Goal: Information Seeking & Learning: Check status

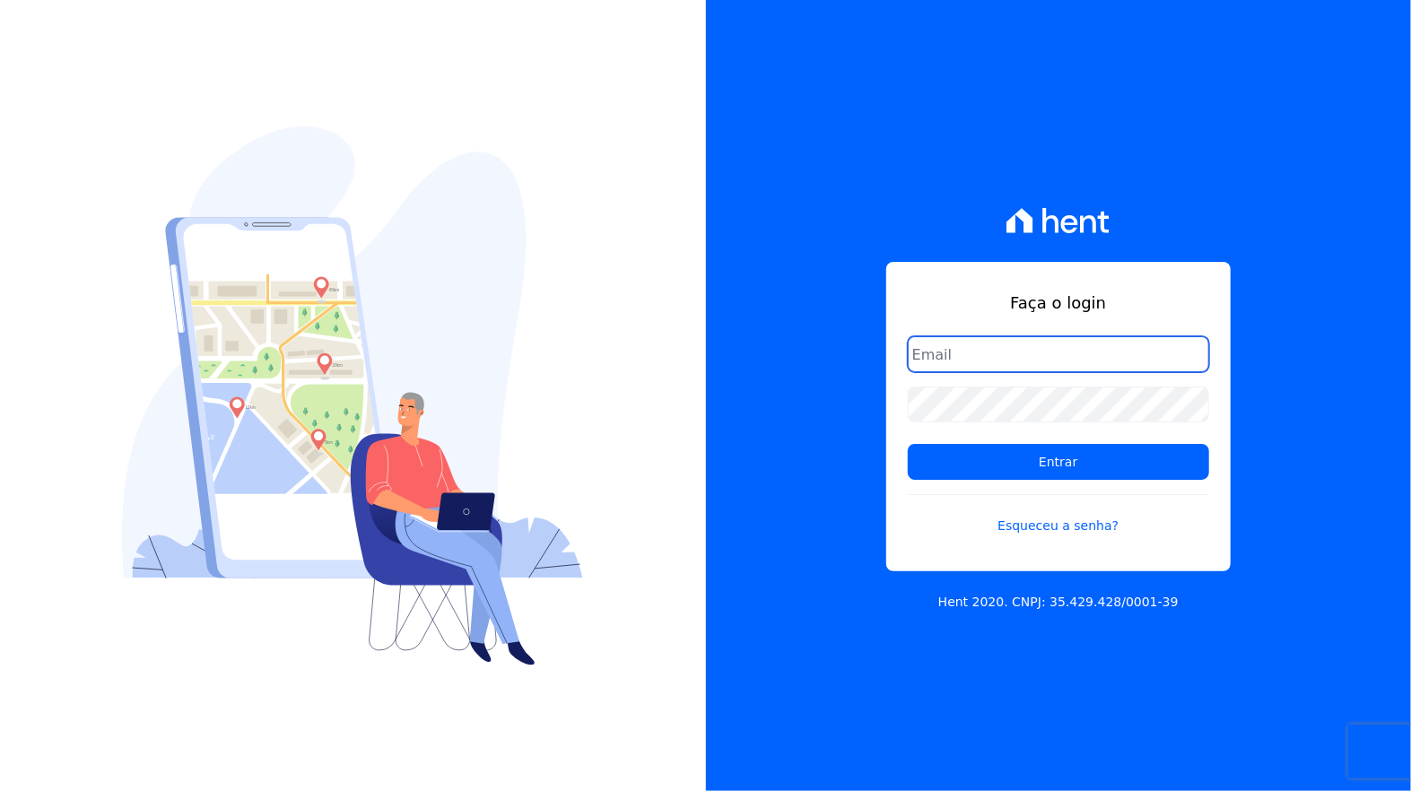
type input "[PERSON_NAME][EMAIL_ADDRESS][DOMAIN_NAME]"
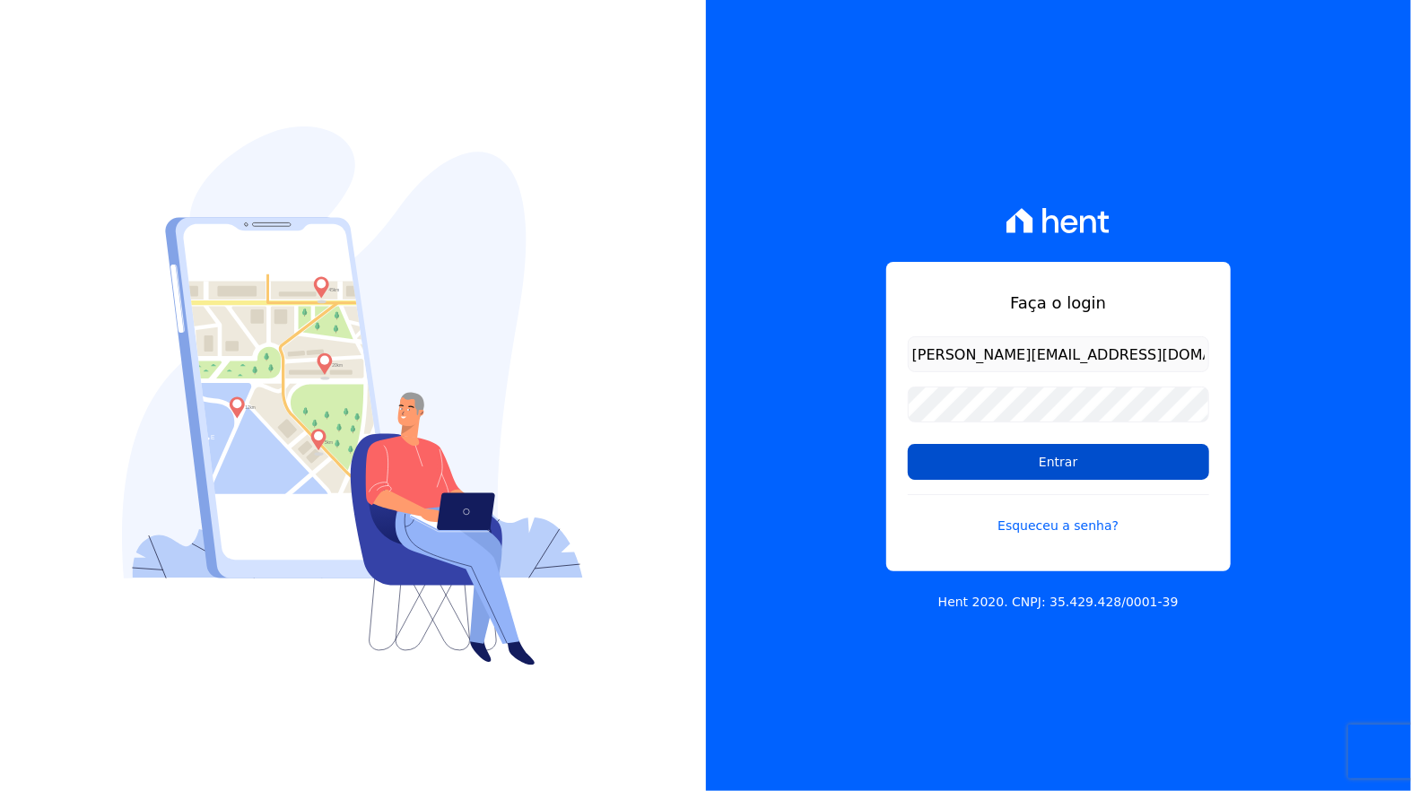
click at [970, 452] on input "Entrar" at bounding box center [1058, 462] width 301 height 36
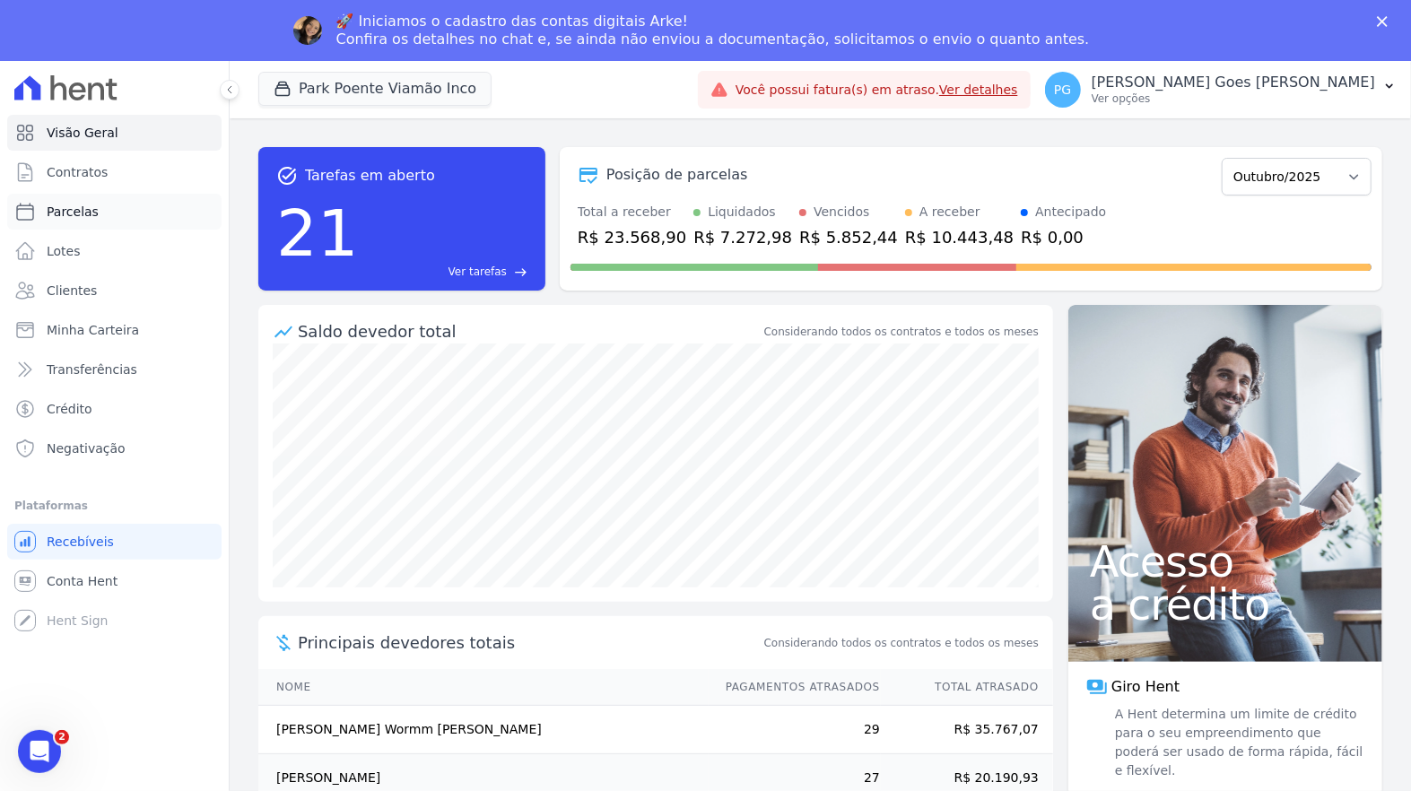
click at [97, 205] on span "Parcelas" at bounding box center [73, 212] width 52 height 18
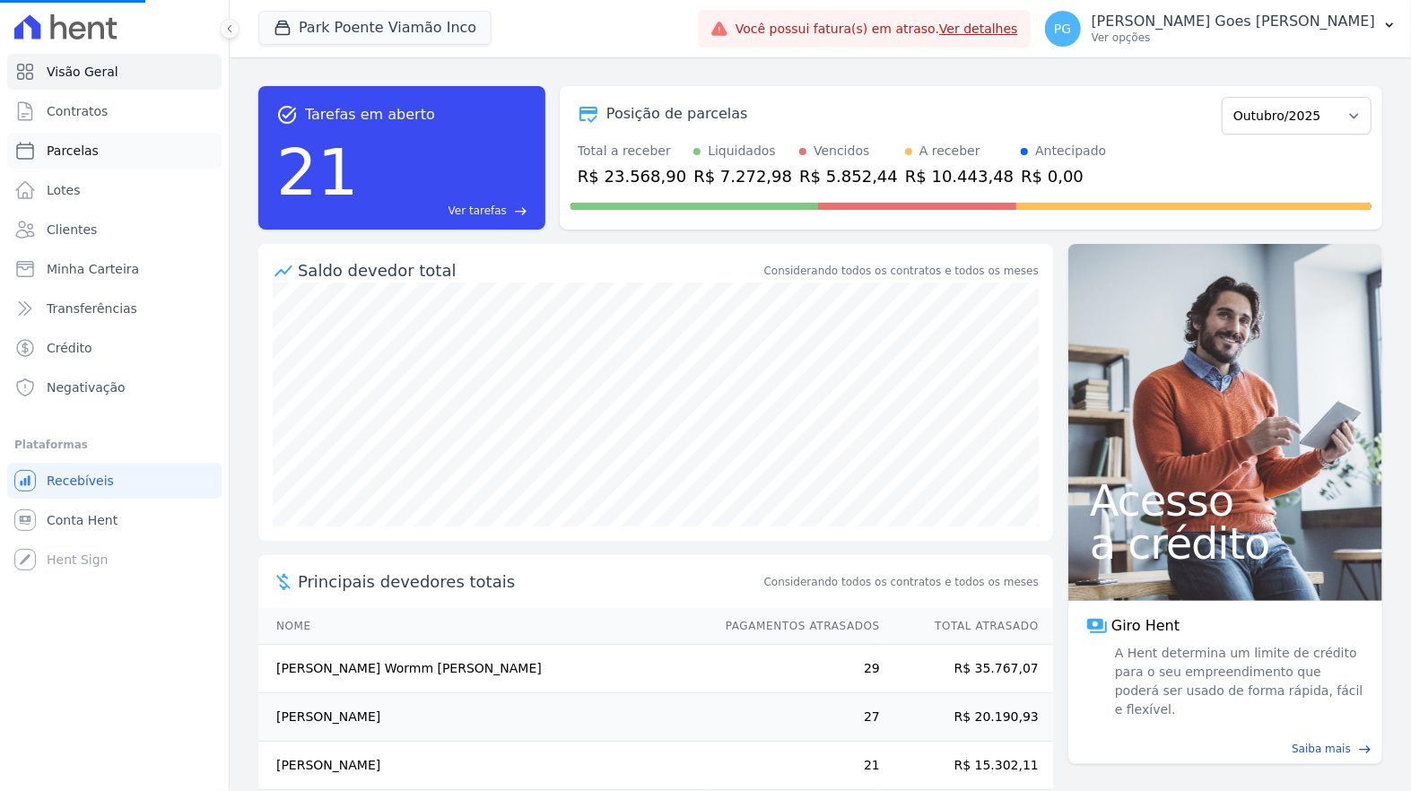
click at [94, 148] on span "Parcelas" at bounding box center [73, 151] width 52 height 18
select select
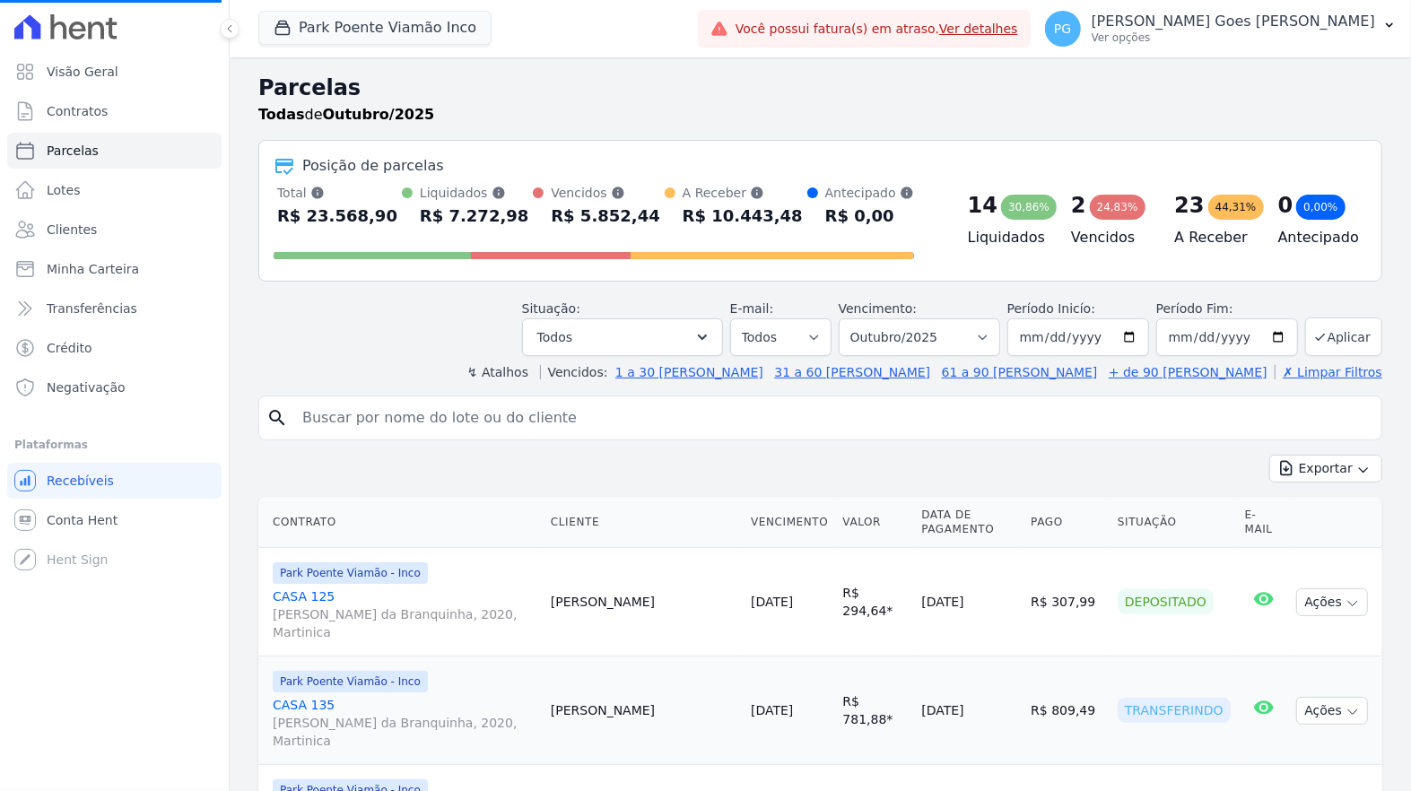
select select
click at [454, 428] on input "search" at bounding box center [833, 418] width 1083 height 36
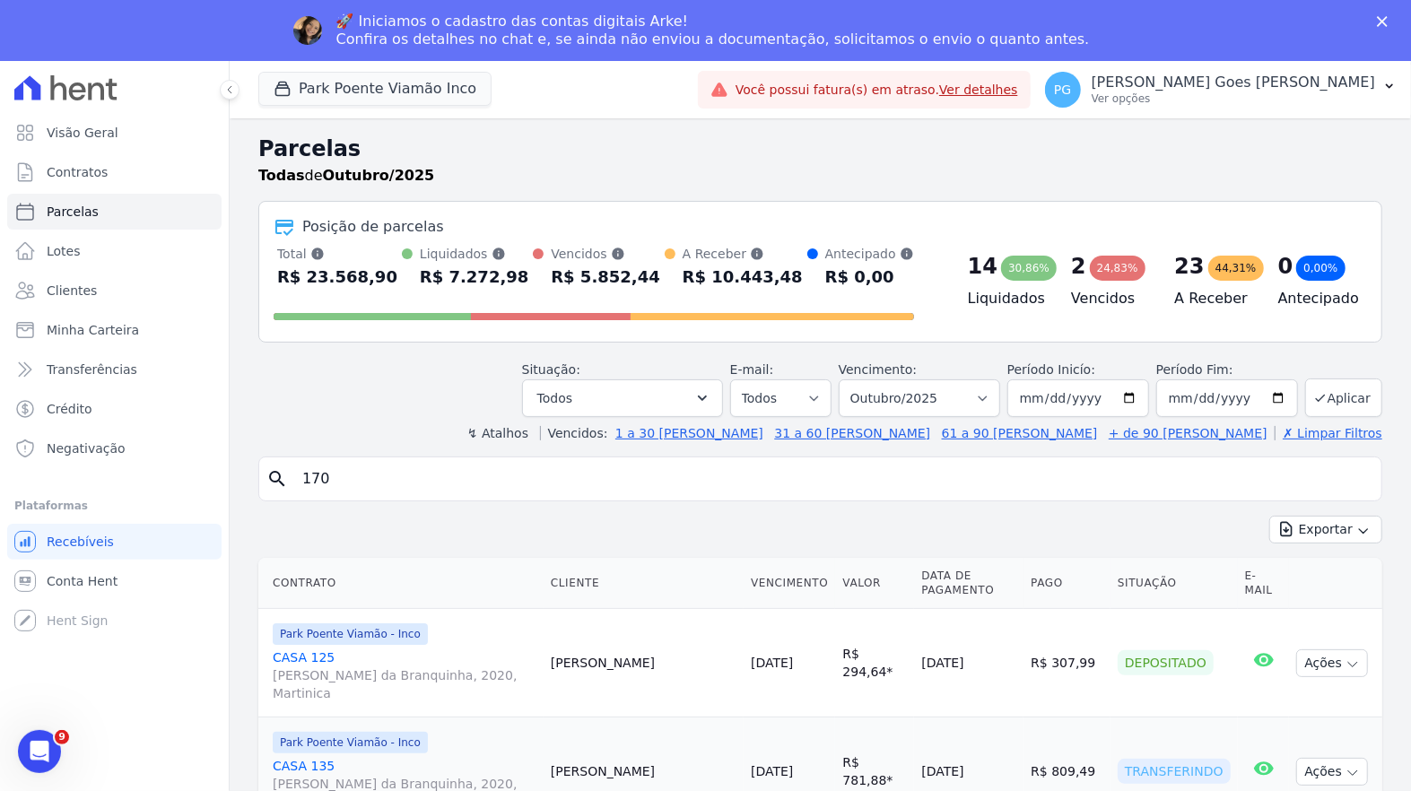
type input "170"
select select
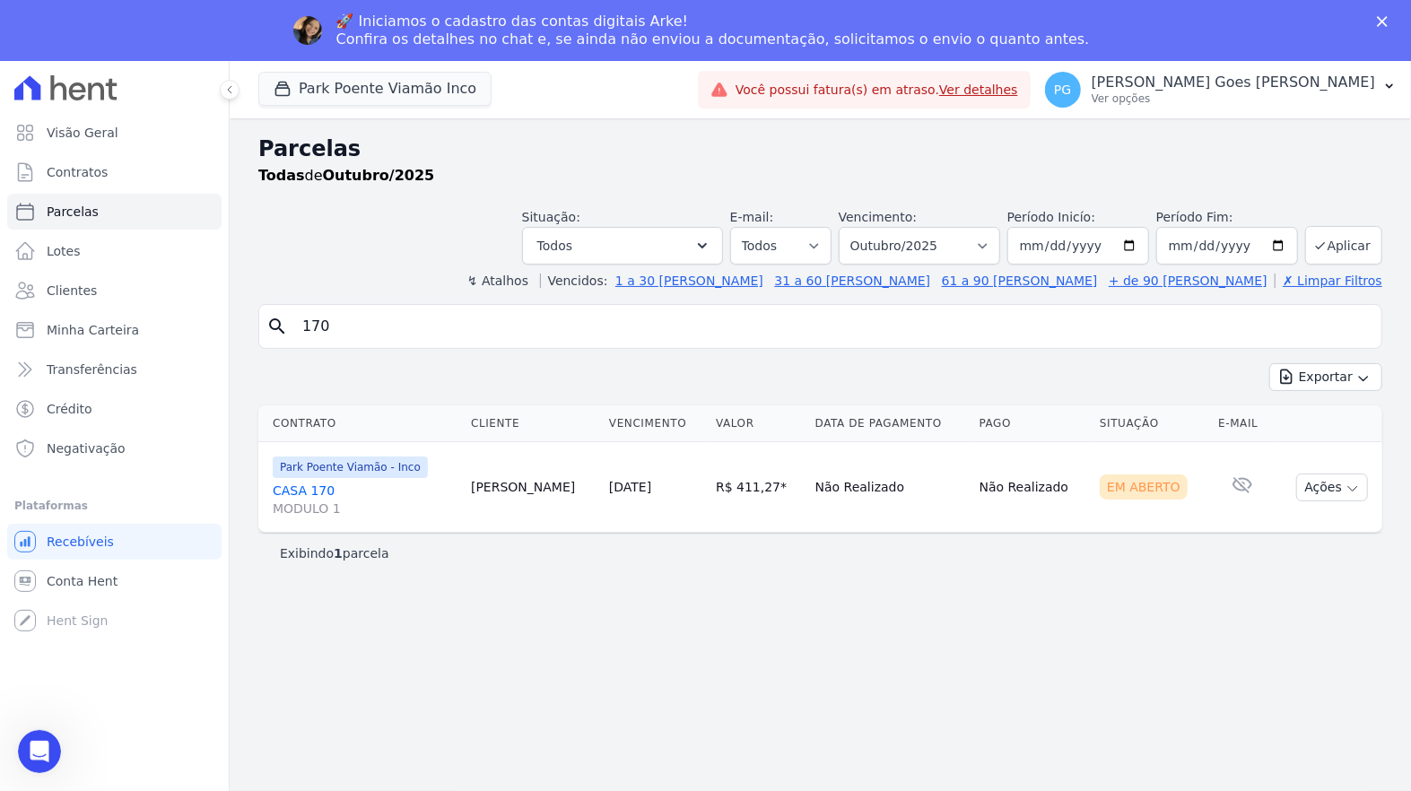
click at [321, 485] on link "CASA 170 MODULO 1" at bounding box center [365, 500] width 184 height 36
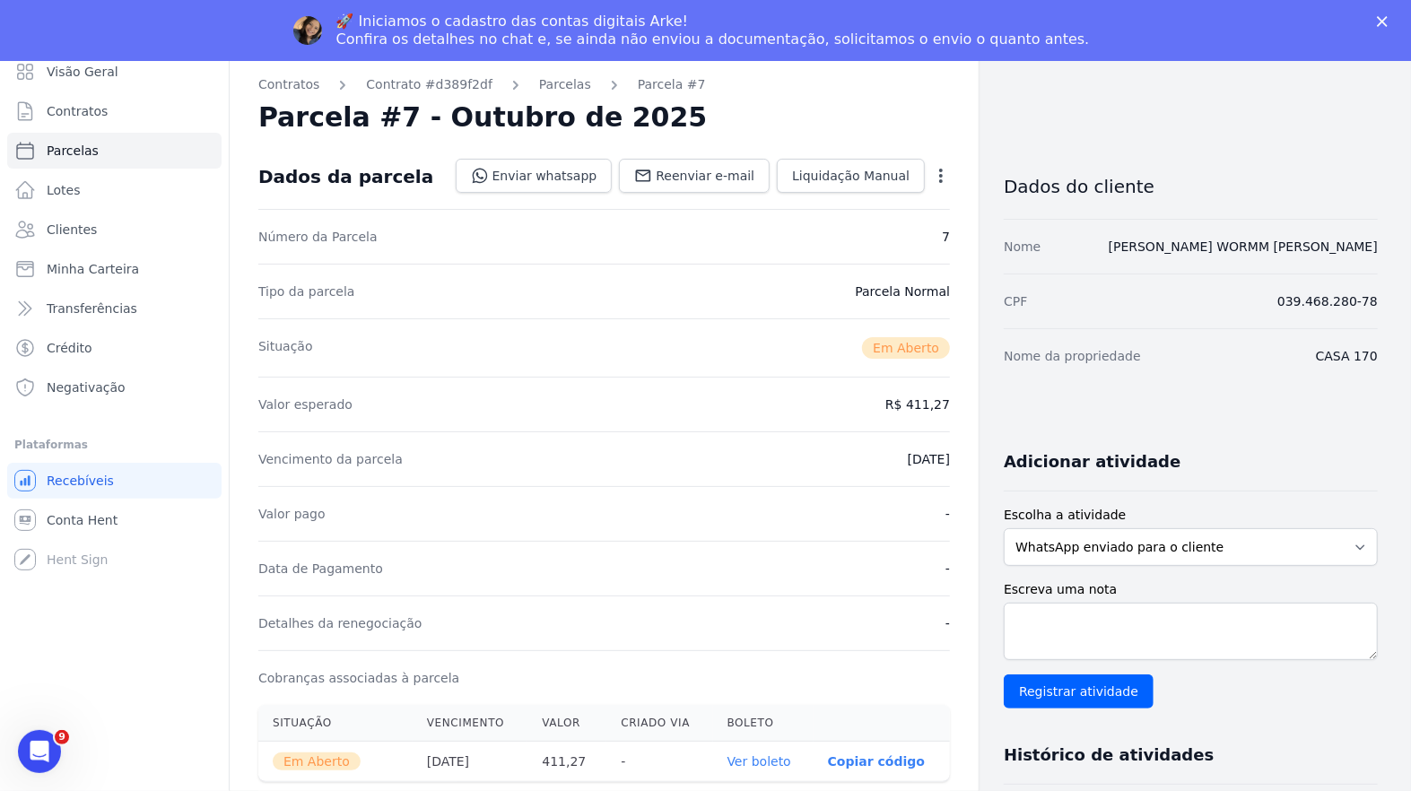
scroll to position [32, 0]
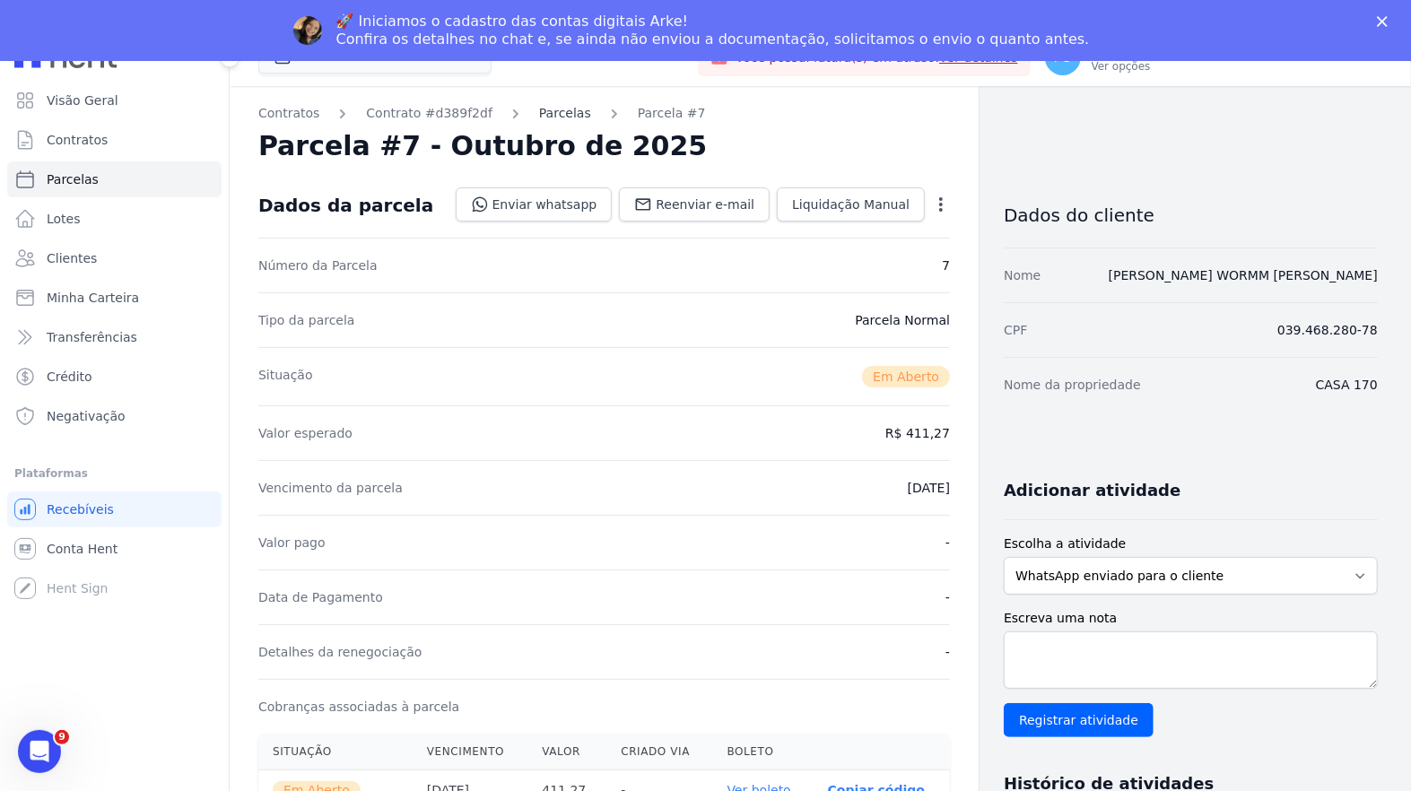
click at [550, 109] on link "Parcelas" at bounding box center [565, 113] width 52 height 19
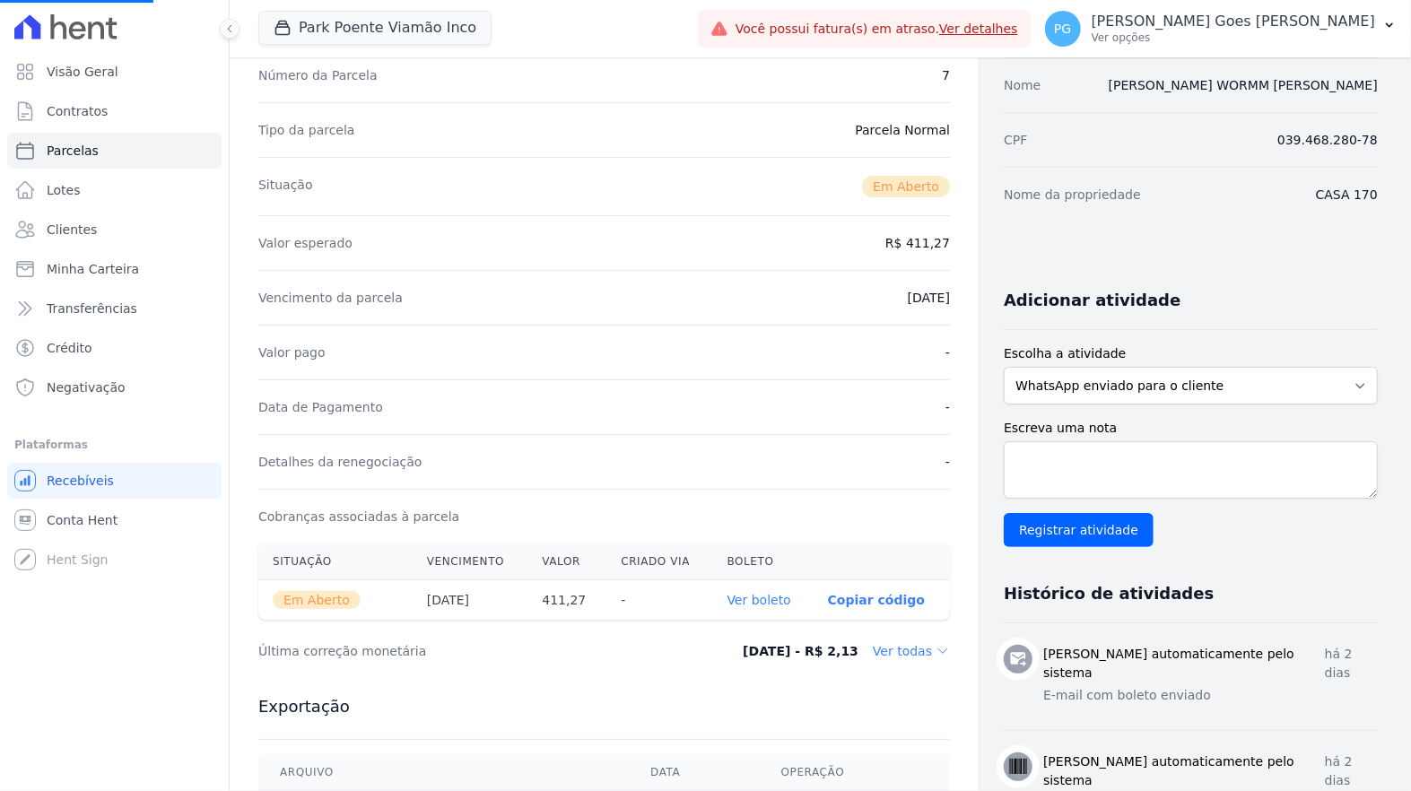
scroll to position [248, 0]
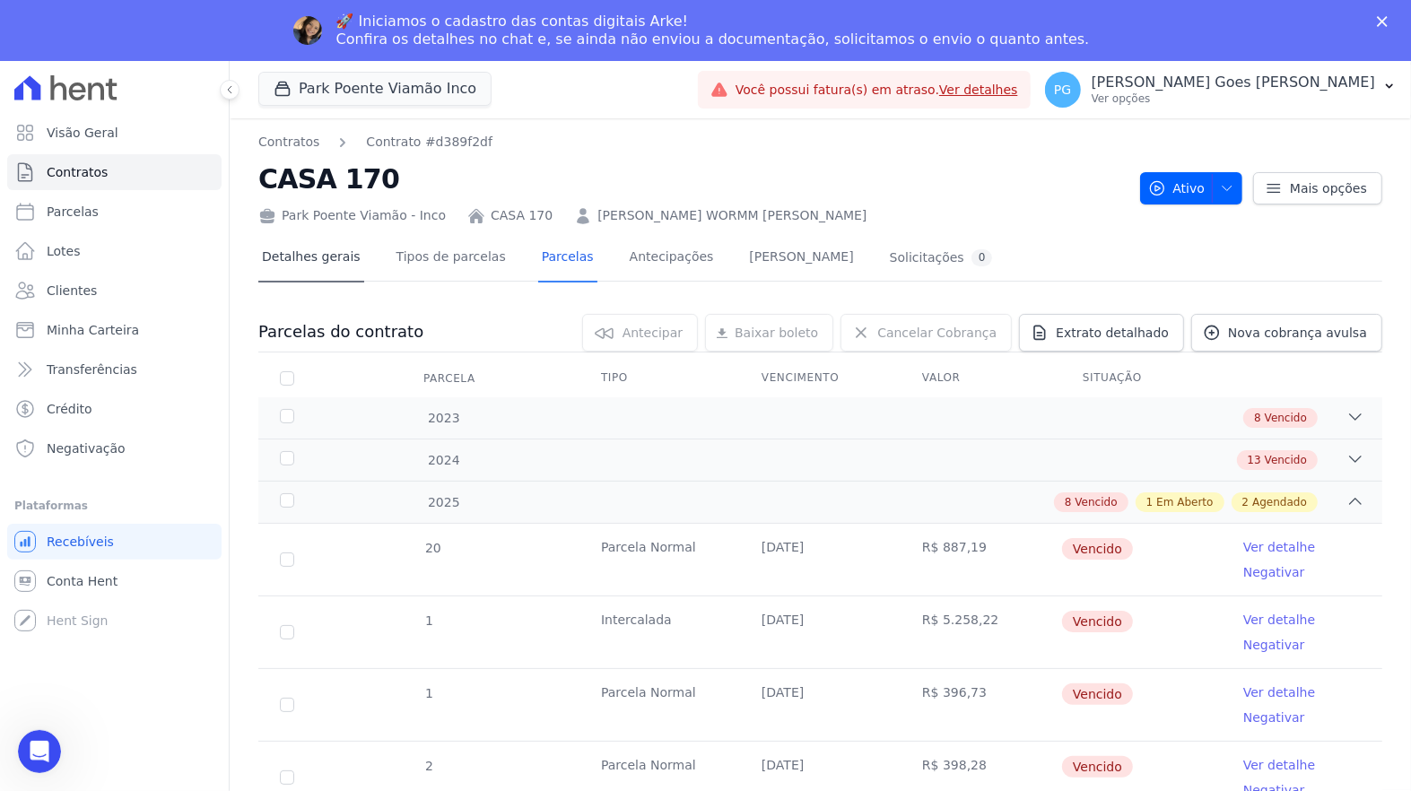
click at [327, 256] on link "Detalhes gerais" at bounding box center [311, 259] width 106 height 48
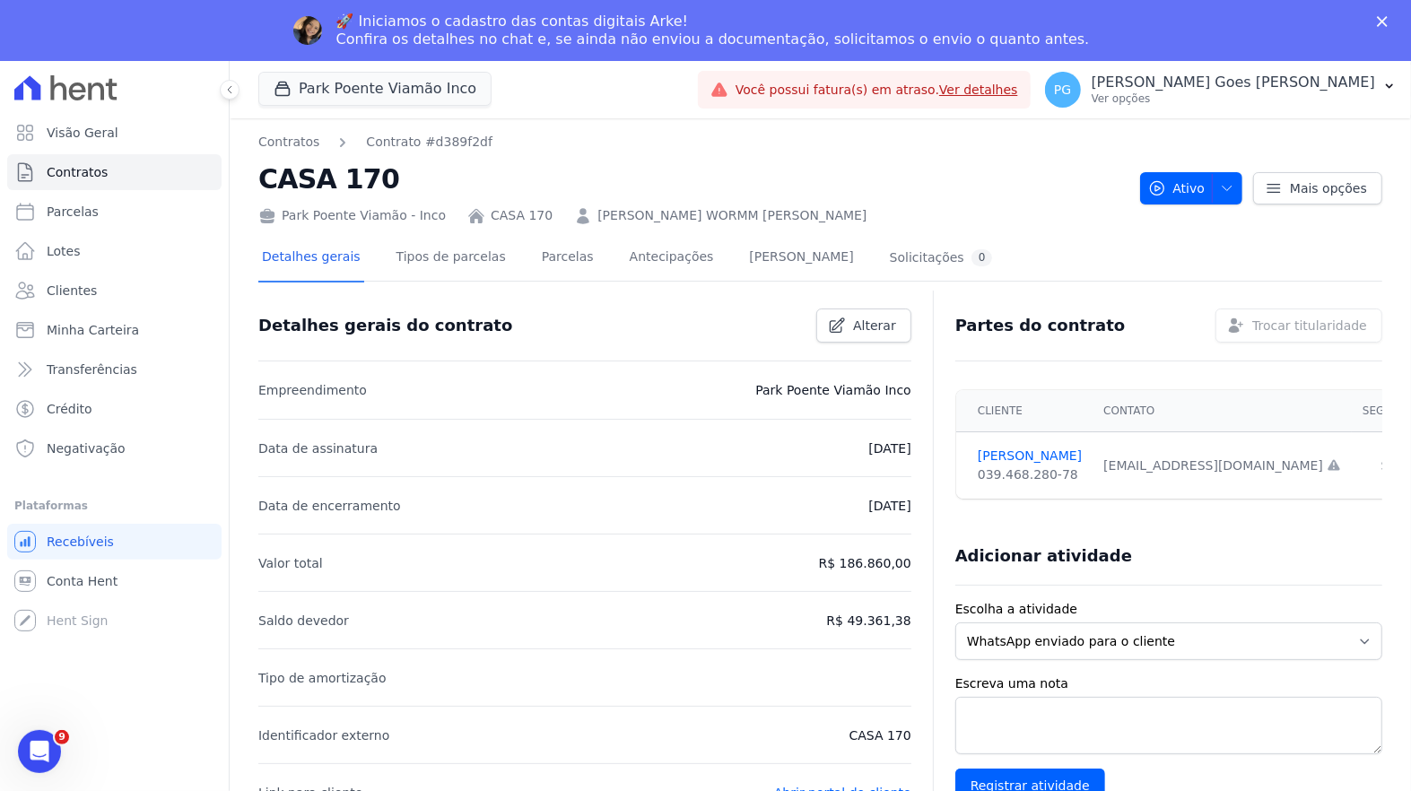
click at [967, 170] on h2 "CASA 170" at bounding box center [692, 179] width 868 height 40
click at [1315, 83] on p "[PERSON_NAME] Goes [PERSON_NAME]" at bounding box center [1234, 83] width 284 height 18
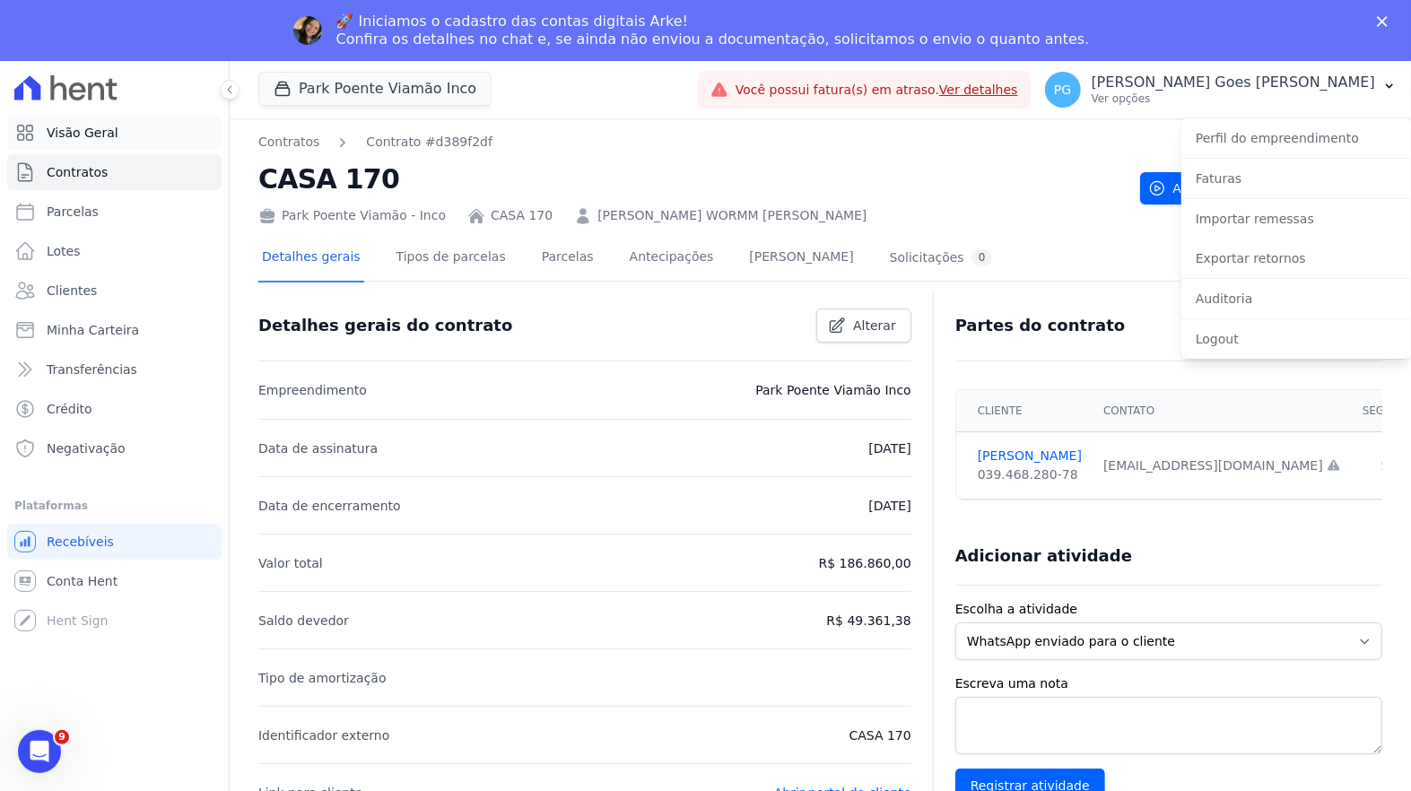
click at [115, 145] on link "Visão Geral" at bounding box center [114, 133] width 214 height 36
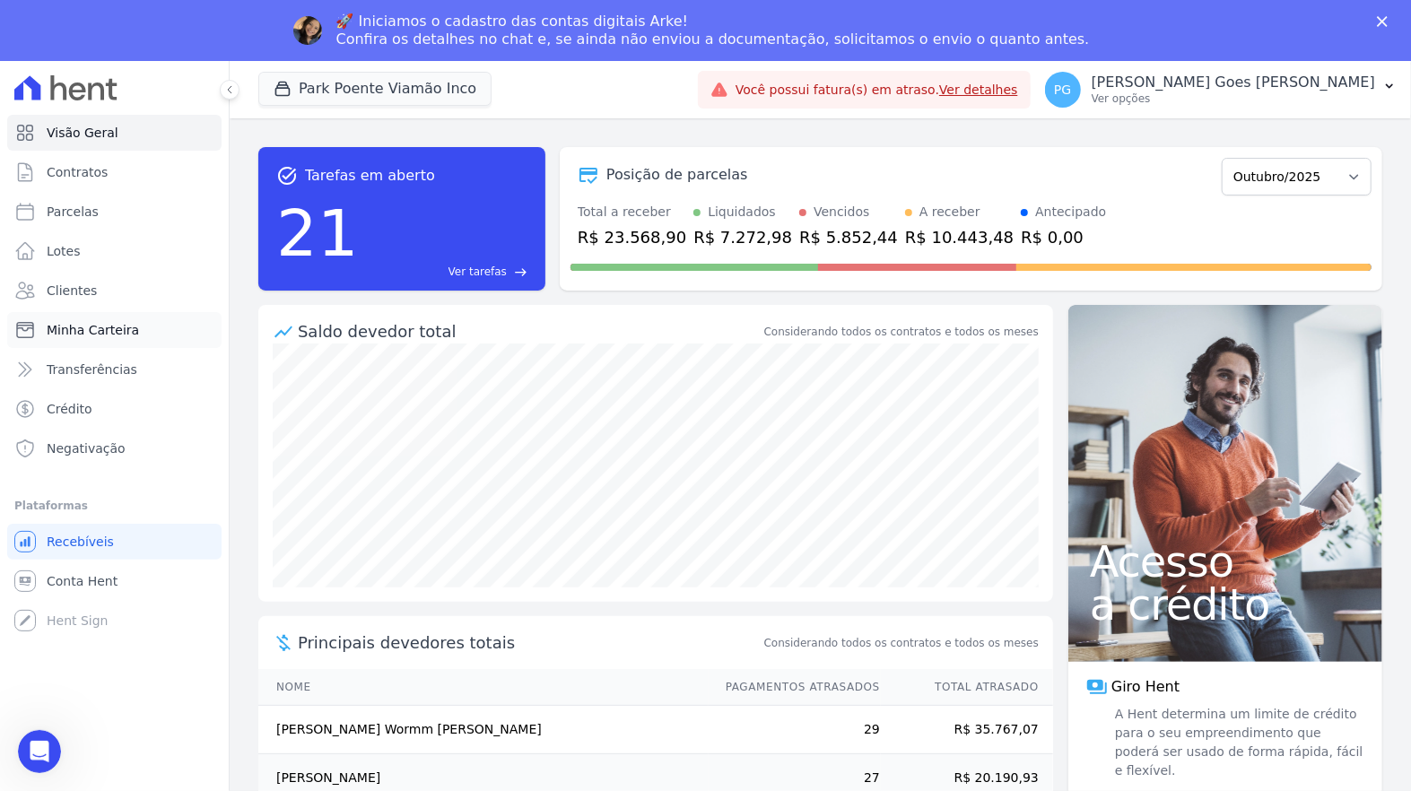
click at [129, 331] on span "Minha Carteira" at bounding box center [93, 330] width 92 height 18
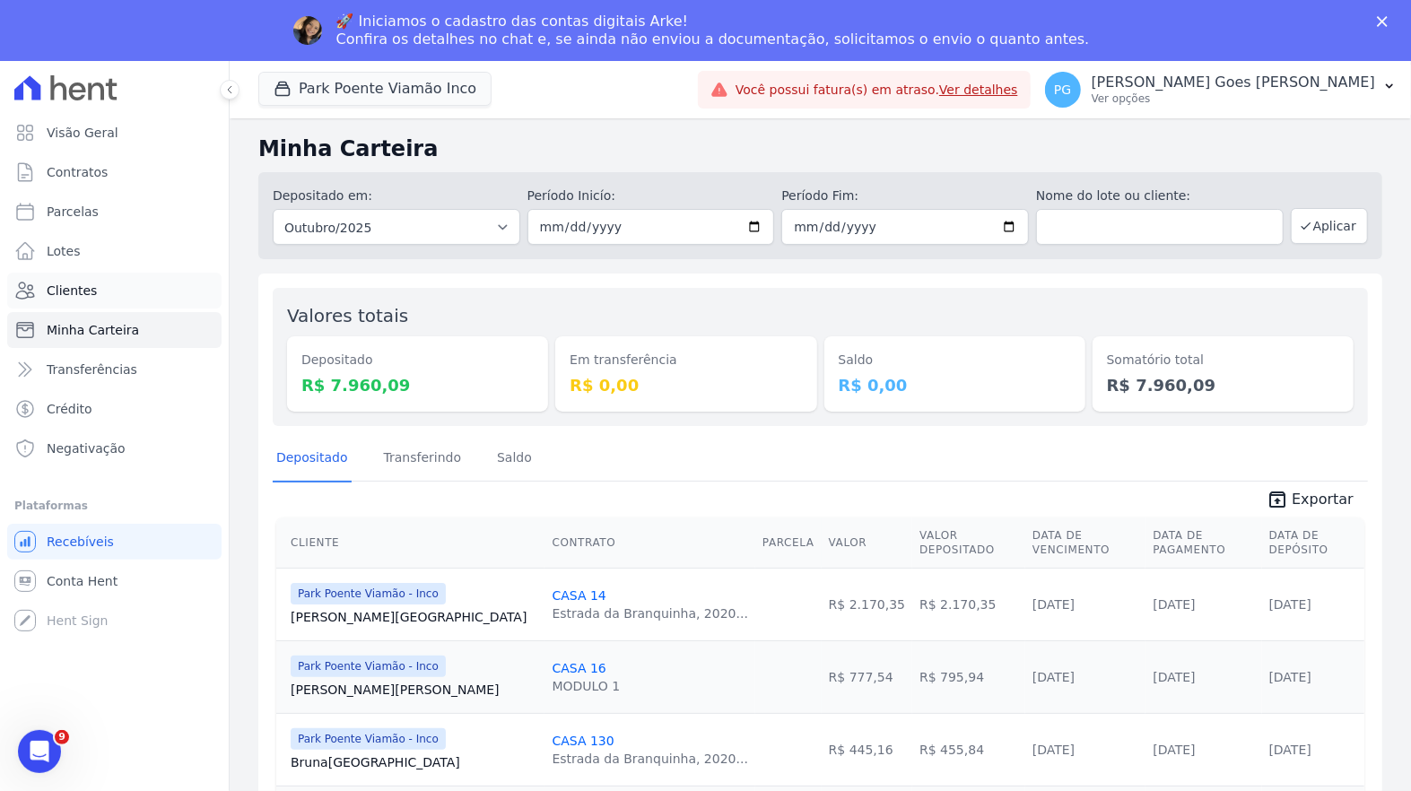
click at [119, 285] on link "Clientes" at bounding box center [114, 291] width 214 height 36
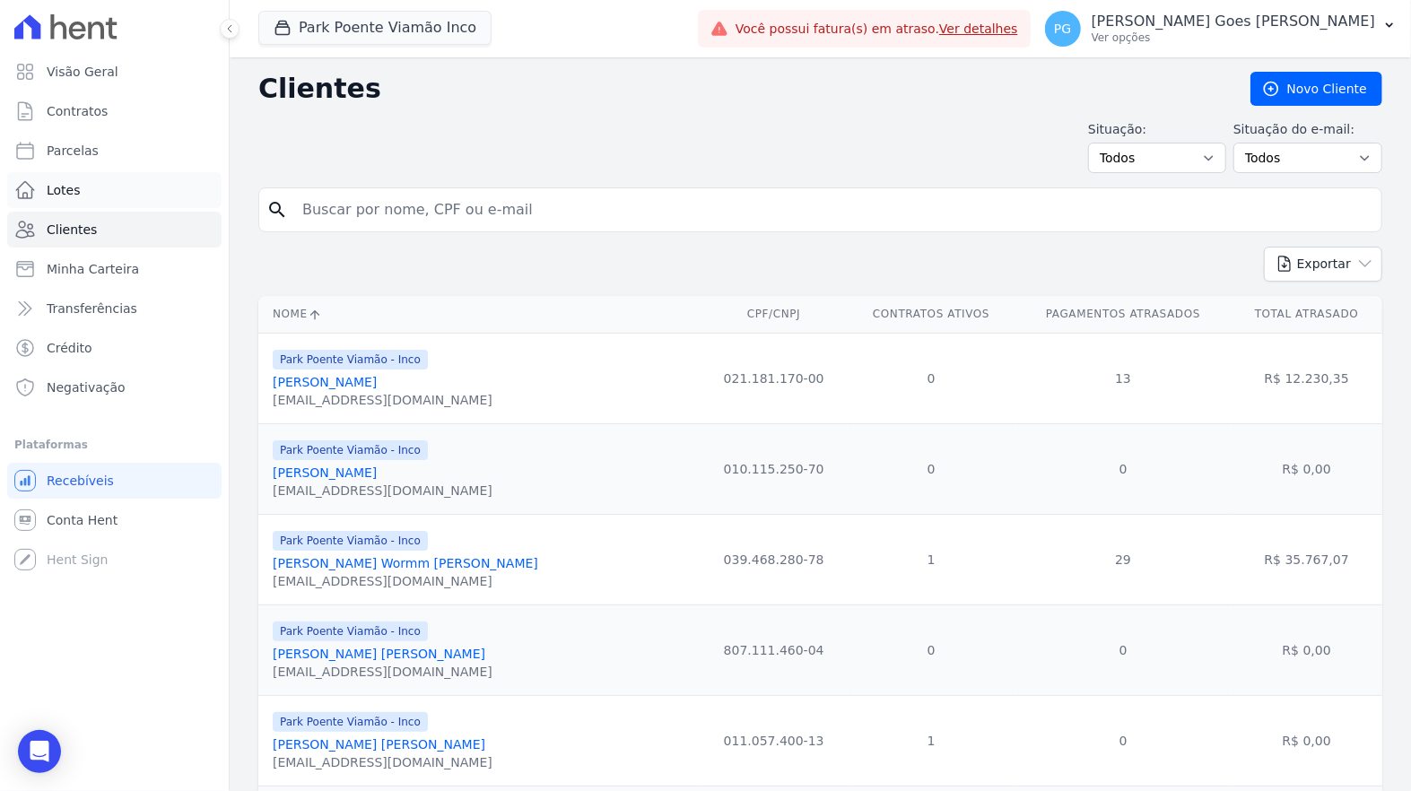
click at [87, 196] on link "Lotes" at bounding box center [114, 190] width 214 height 36
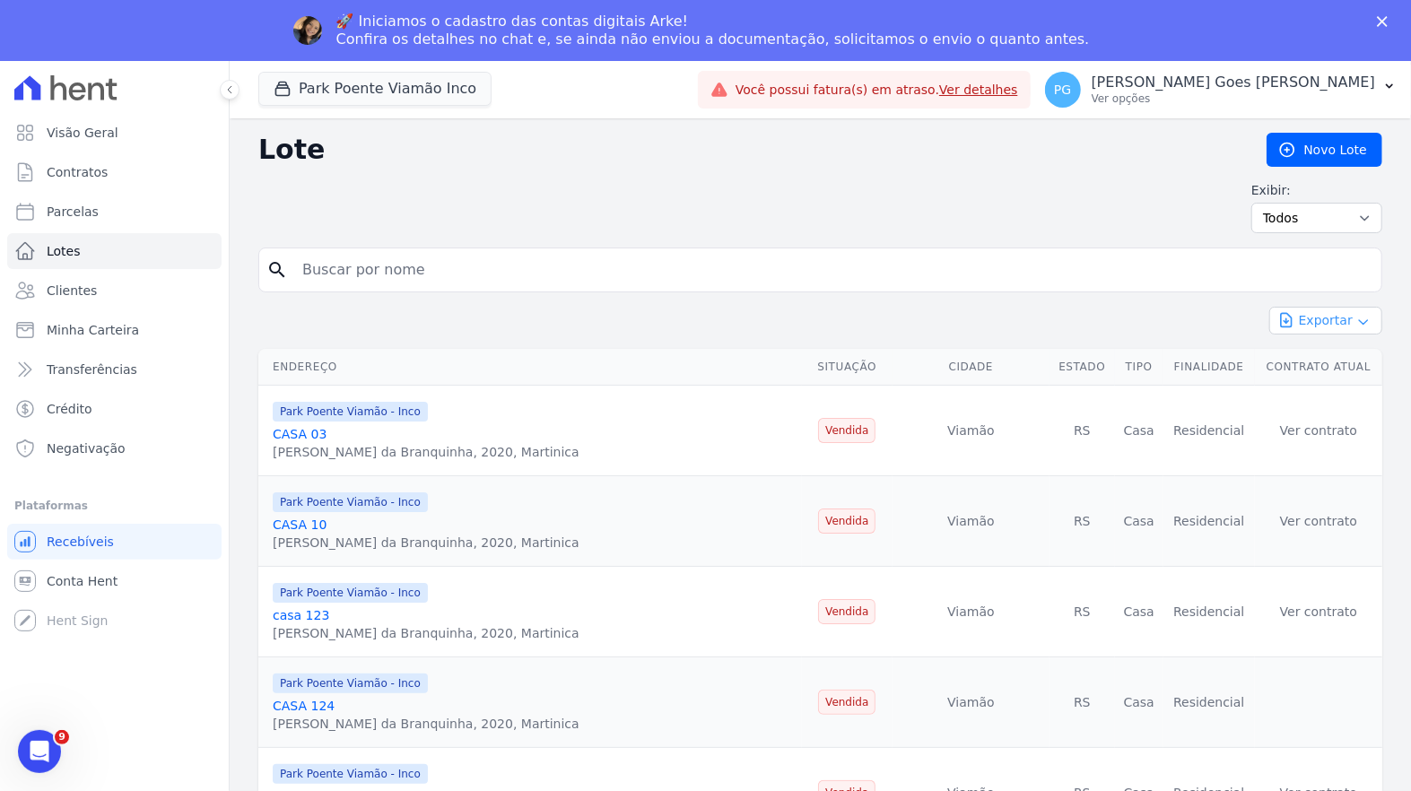
click at [1346, 310] on button "Exportar" at bounding box center [1326, 321] width 113 height 28
click at [1328, 392] on span "Exportar CSV" at bounding box center [1324, 394] width 95 height 18
click at [83, 228] on link "Parcelas" at bounding box center [114, 212] width 214 height 36
select select
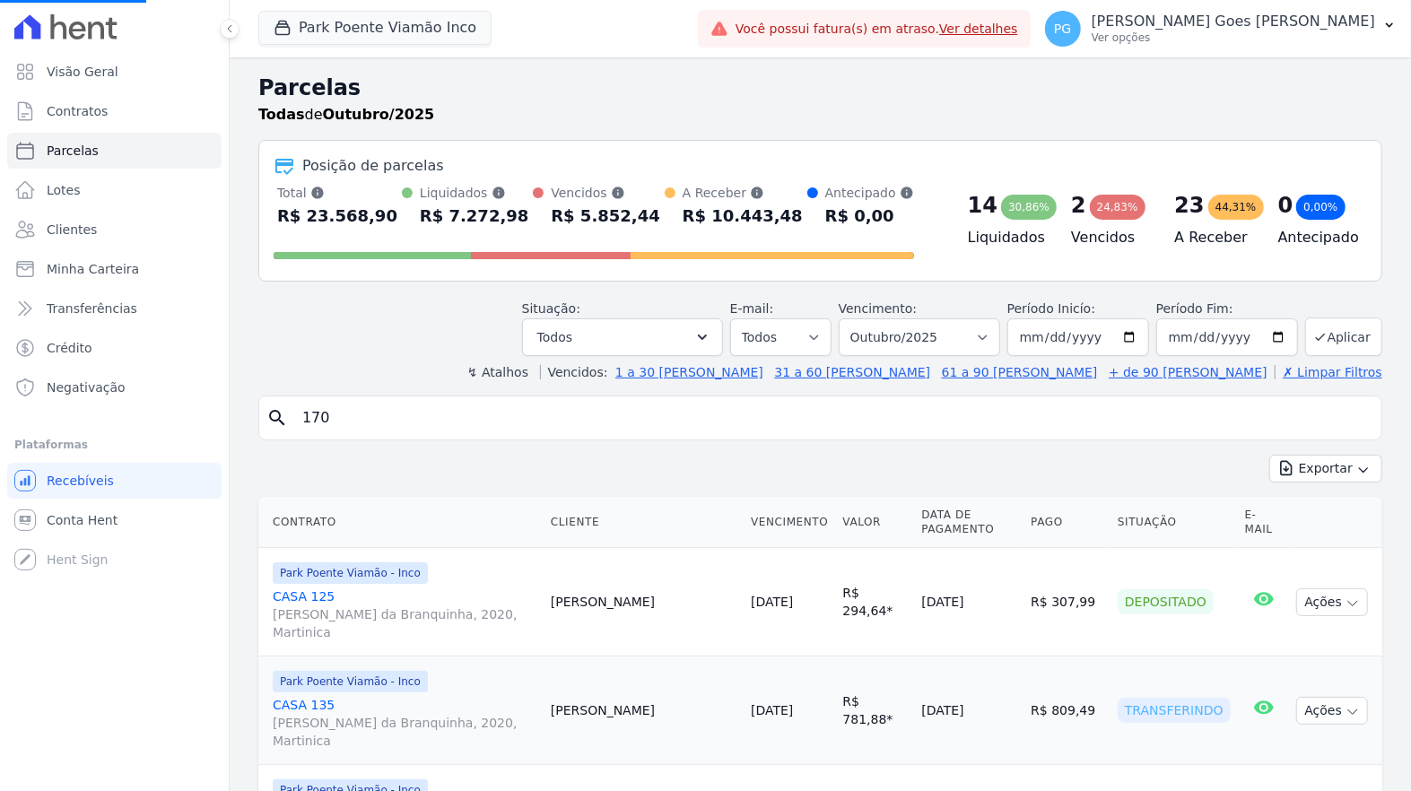
select select
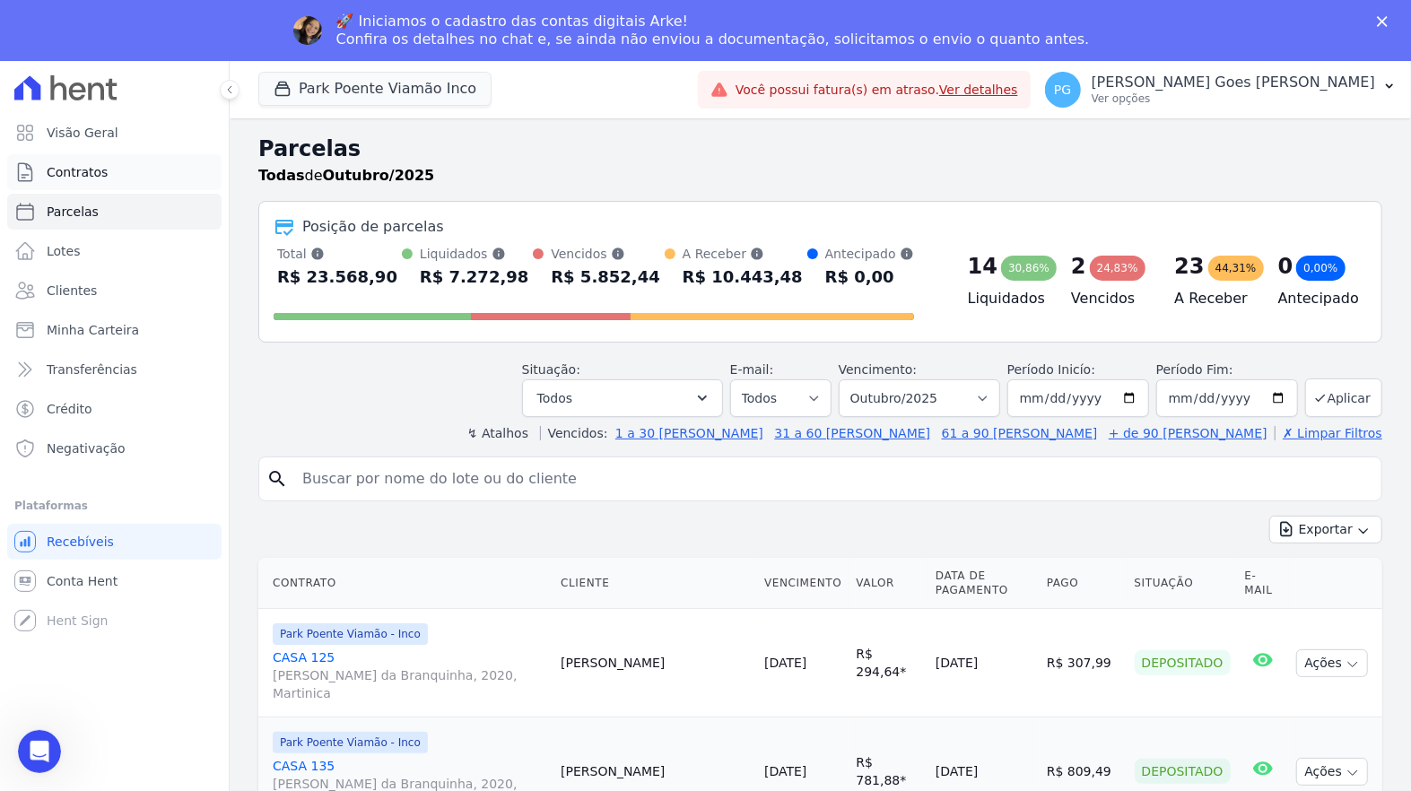
click at [97, 173] on span "Contratos" at bounding box center [77, 172] width 61 height 18
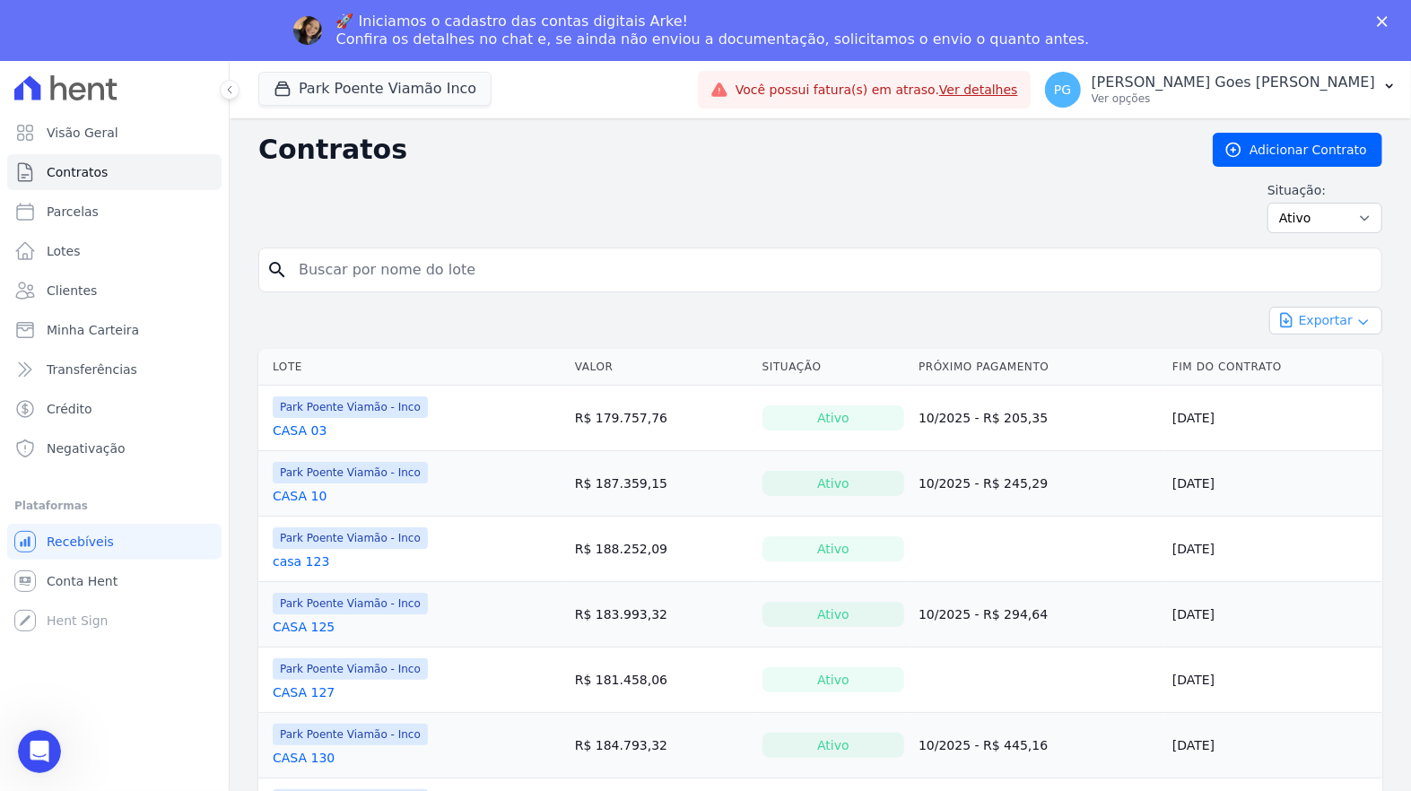
click at [1357, 318] on icon "button" at bounding box center [1364, 322] width 14 height 14
click at [1299, 395] on span "Exportar CSV" at bounding box center [1324, 394] width 95 height 18
click at [994, 162] on h2 "Contratos" at bounding box center [721, 150] width 926 height 32
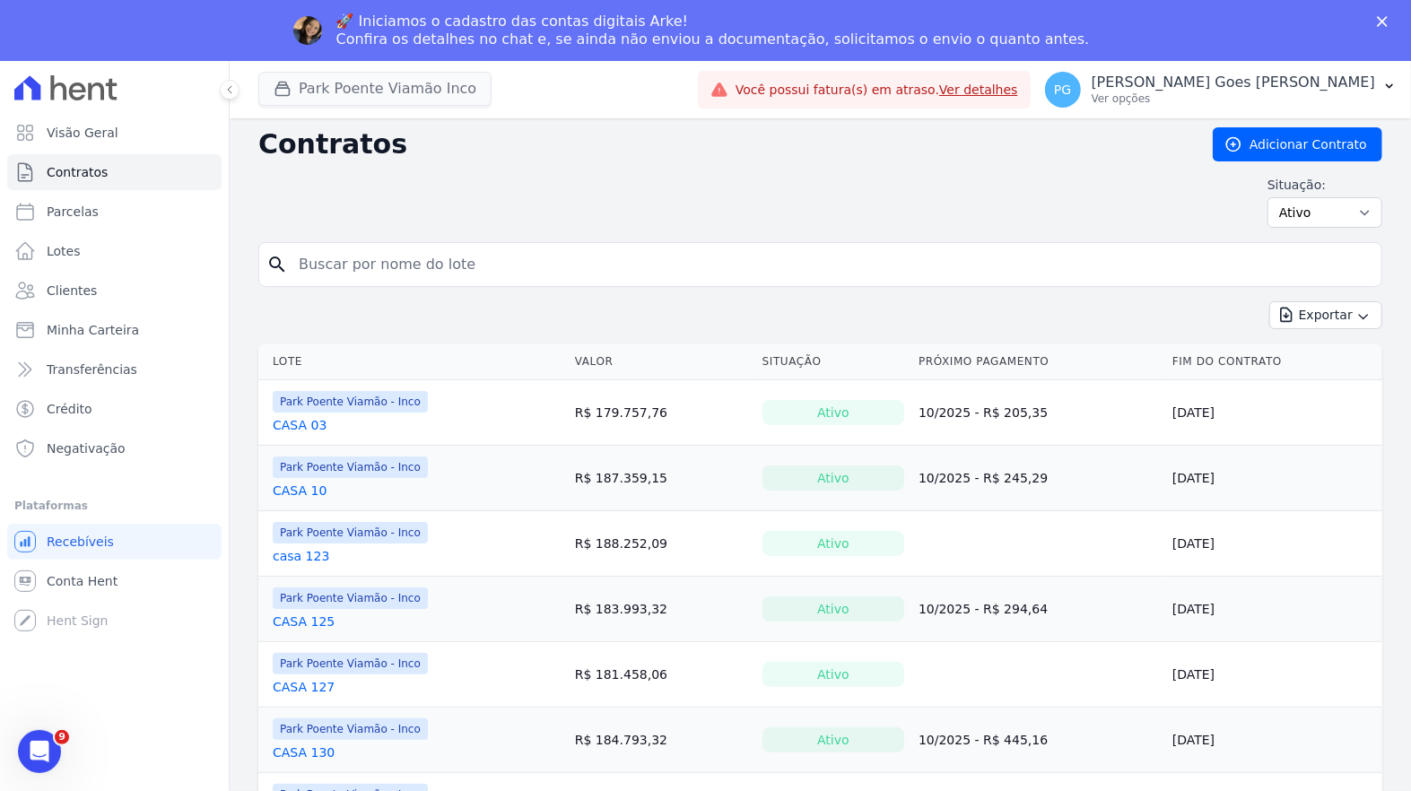
click at [440, 97] on button "Park Poente Viamão Inco" at bounding box center [374, 89] width 233 height 34
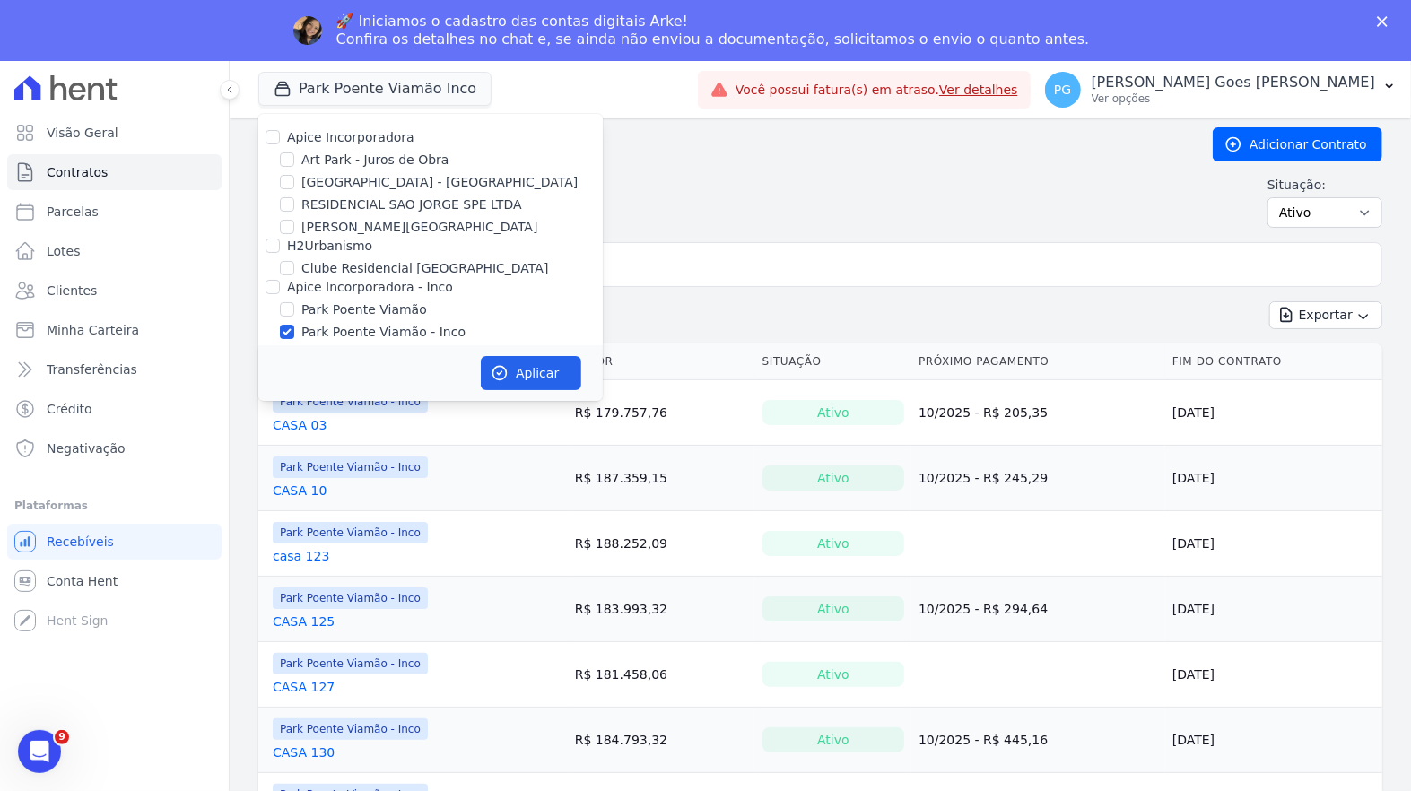
click at [380, 301] on label "Park Poente Viamão" at bounding box center [364, 310] width 126 height 19
click at [294, 302] on input "Park Poente Viamão" at bounding box center [287, 309] width 14 height 14
checkbox input "true"
click at [508, 373] on icon "button" at bounding box center [500, 373] width 18 height 18
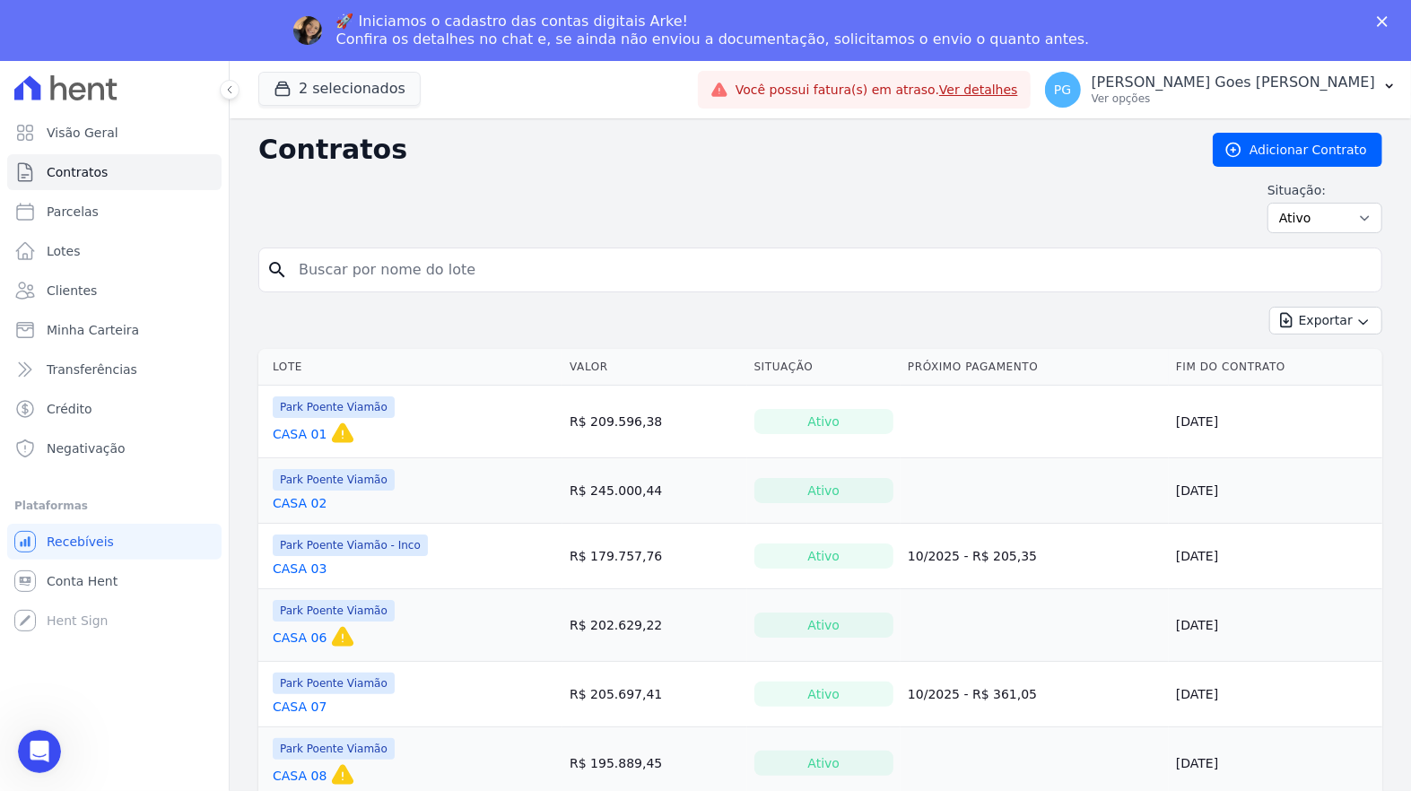
scroll to position [0, 0]
click at [1314, 269] on input "search" at bounding box center [831, 270] width 1087 height 36
click at [1310, 324] on button "Exportar" at bounding box center [1326, 321] width 113 height 28
click at [1307, 399] on span "Exportar CSV" at bounding box center [1324, 394] width 95 height 18
click at [472, 278] on input "search" at bounding box center [831, 270] width 1087 height 36
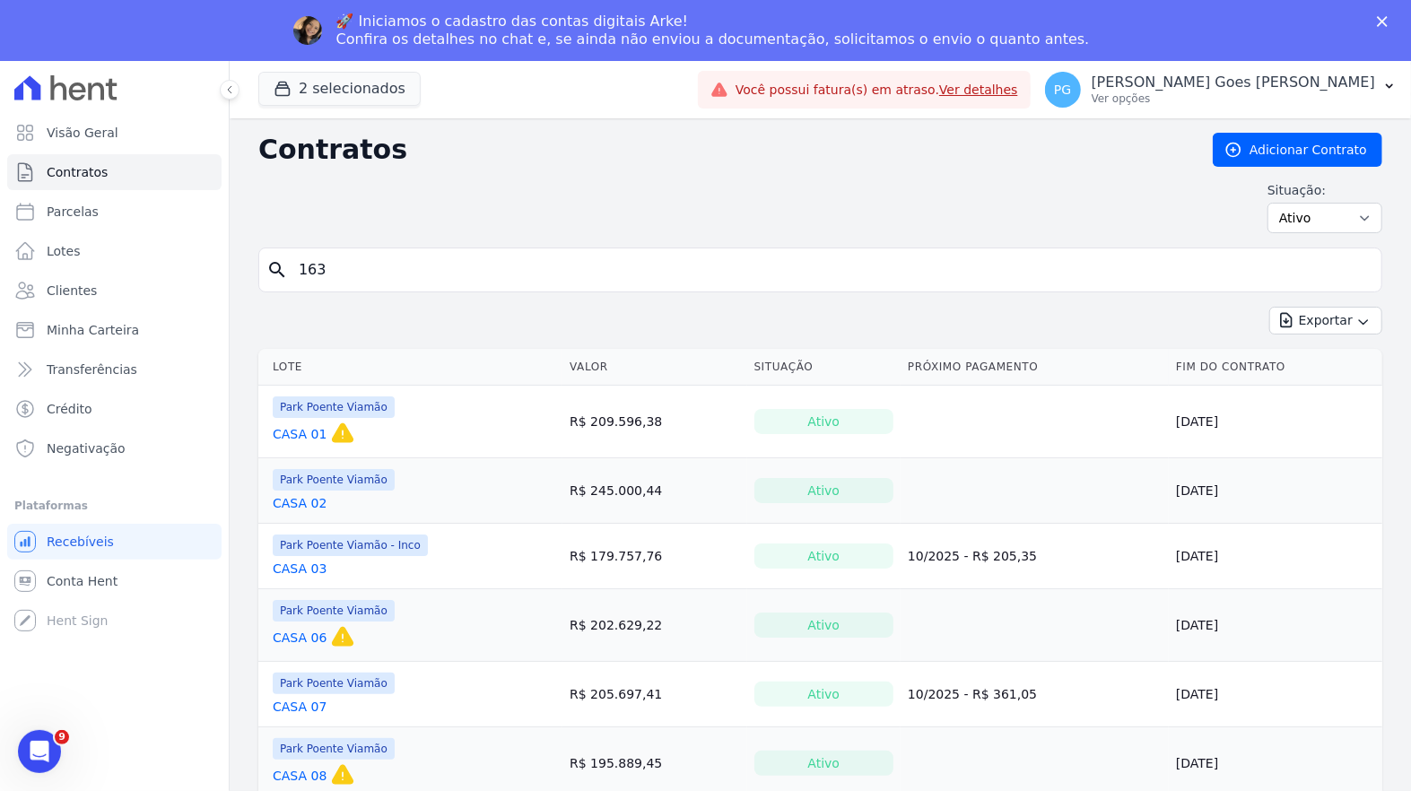
type input "163"
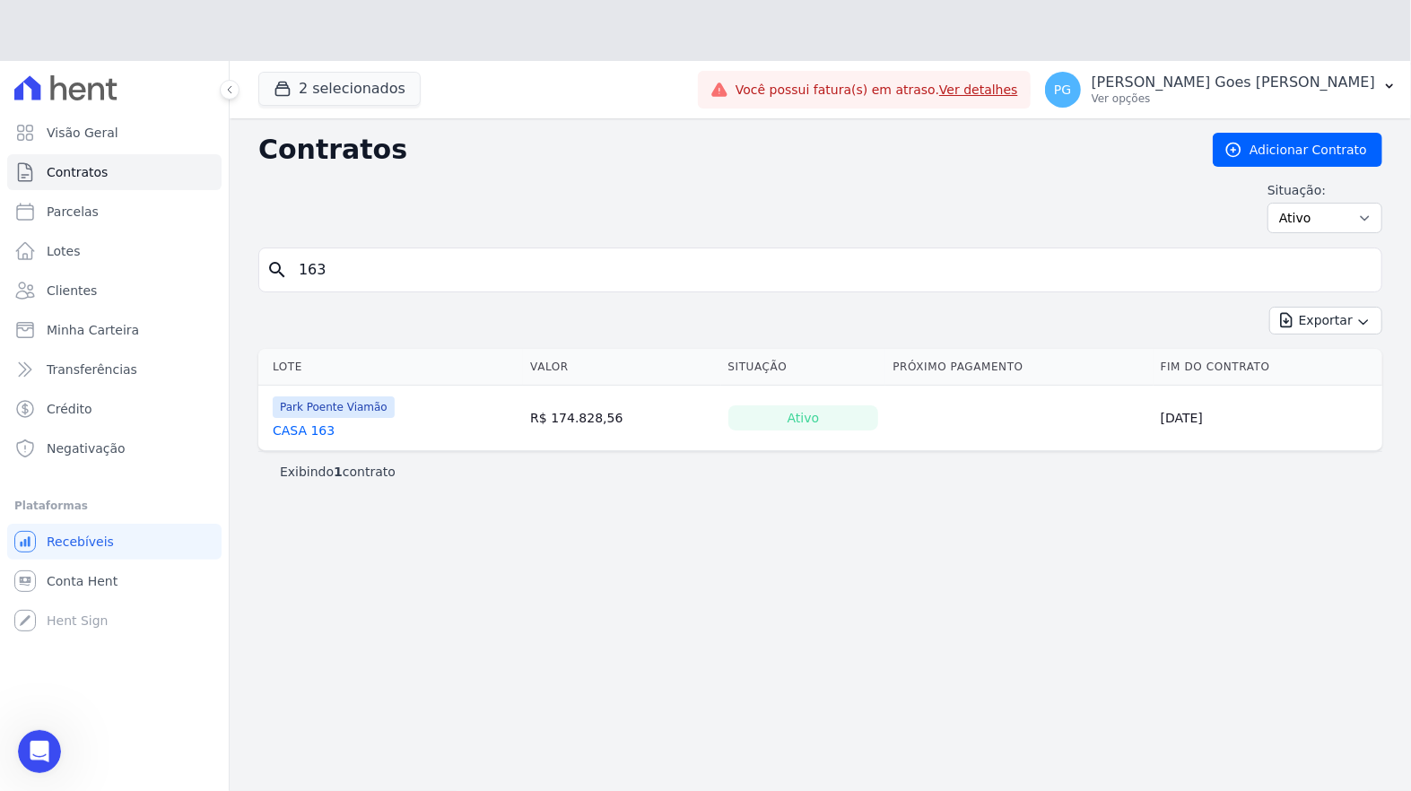
click at [331, 397] on div "Park Poente Viamão CASA 163" at bounding box center [334, 418] width 122 height 43
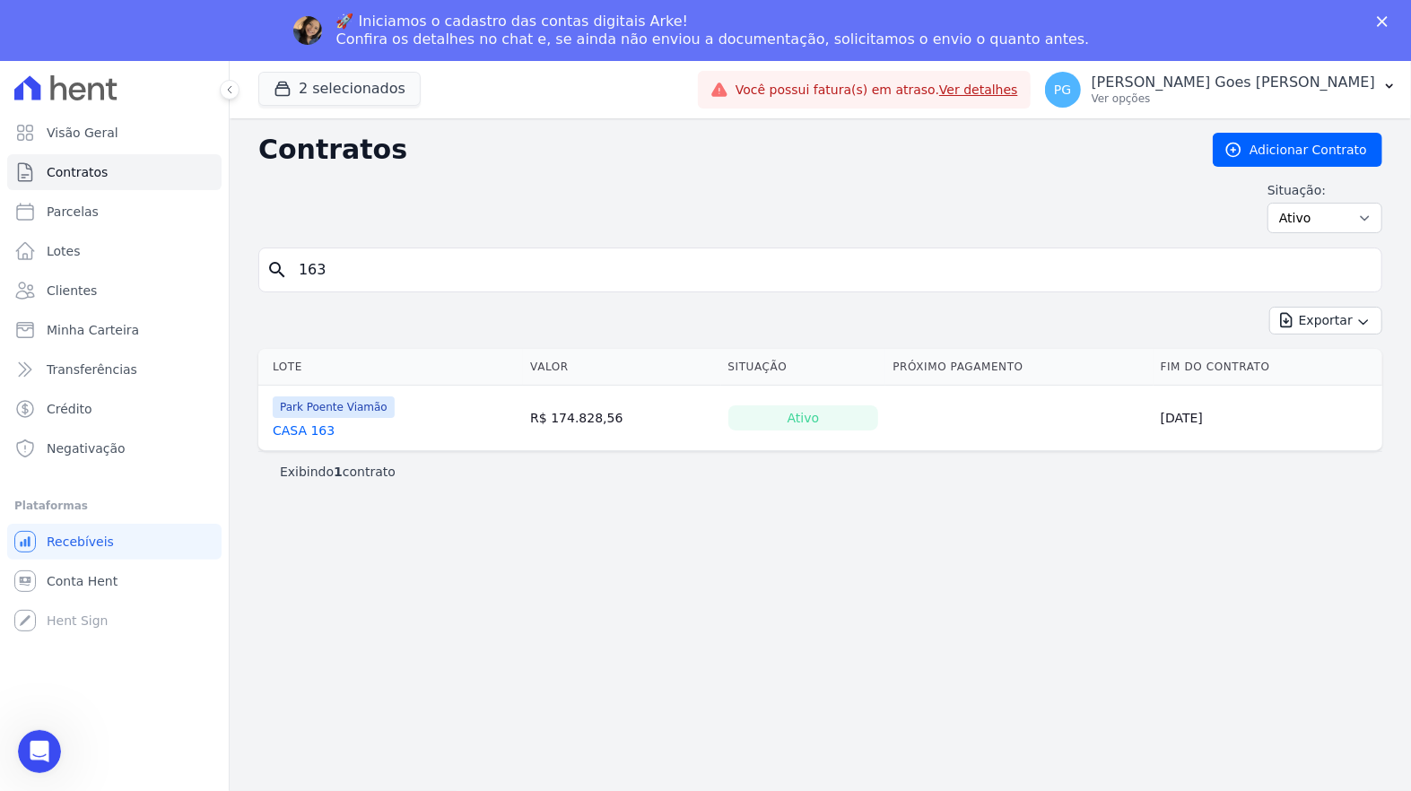
click at [296, 432] on link "CASA 163" at bounding box center [304, 431] width 62 height 18
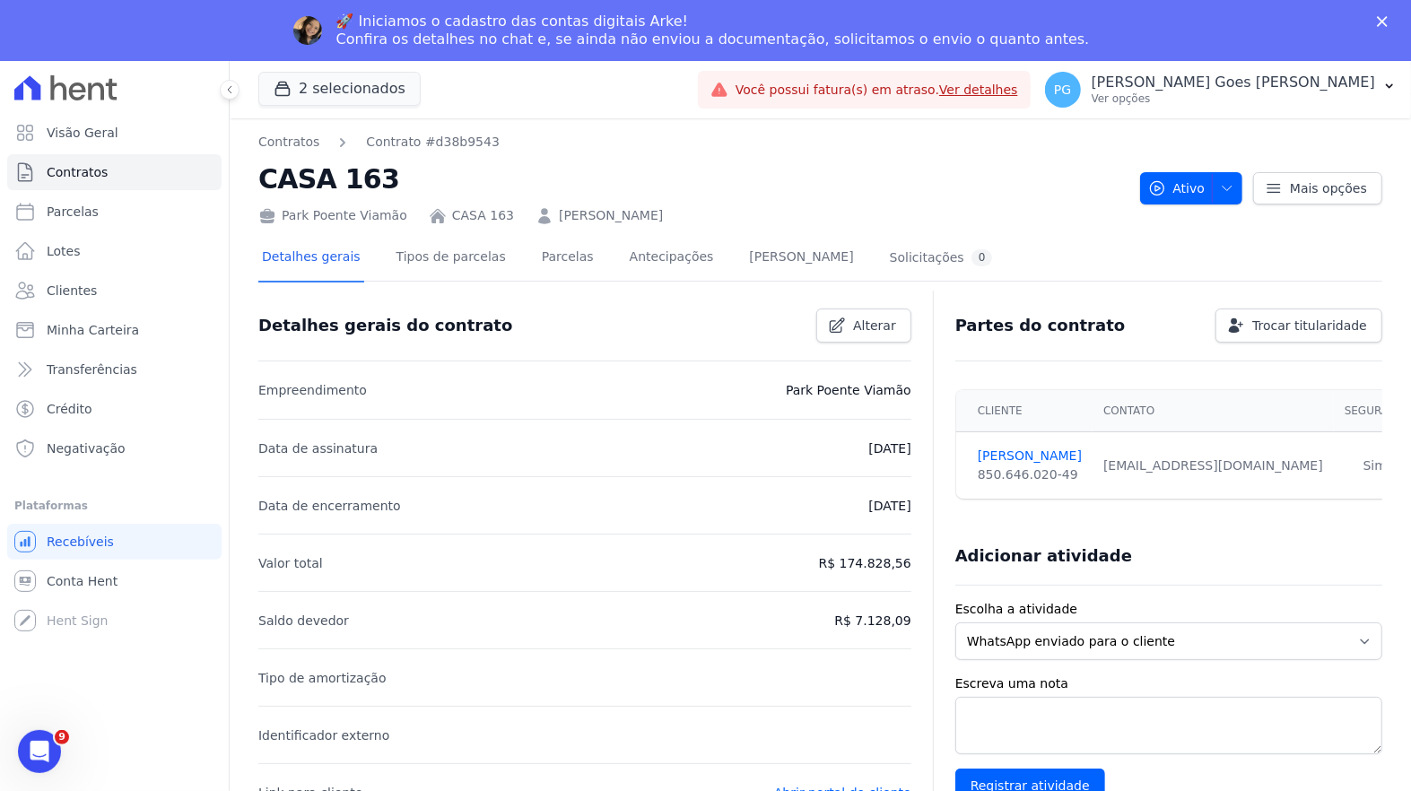
scroll to position [38, 0]
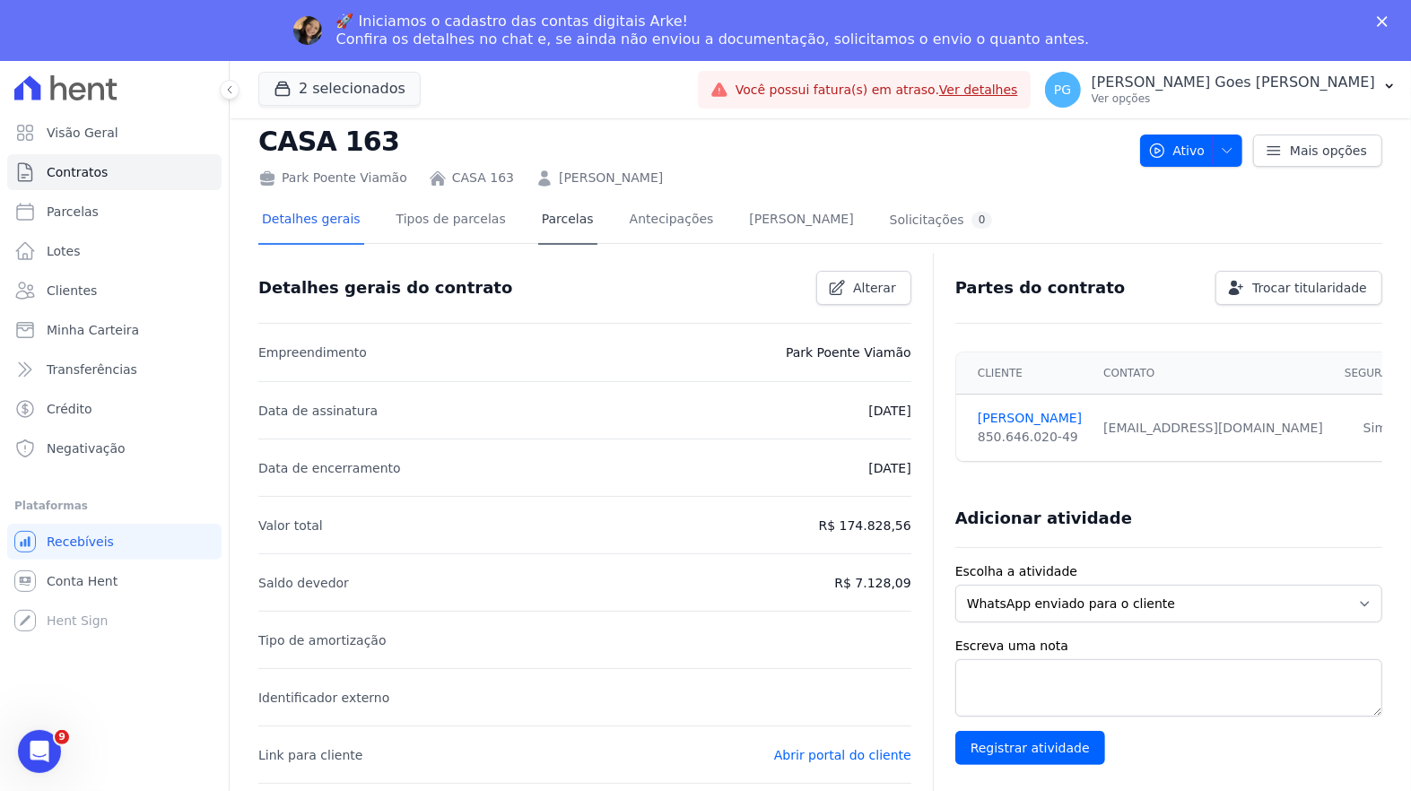
click at [572, 210] on link "Parcelas" at bounding box center [567, 221] width 59 height 48
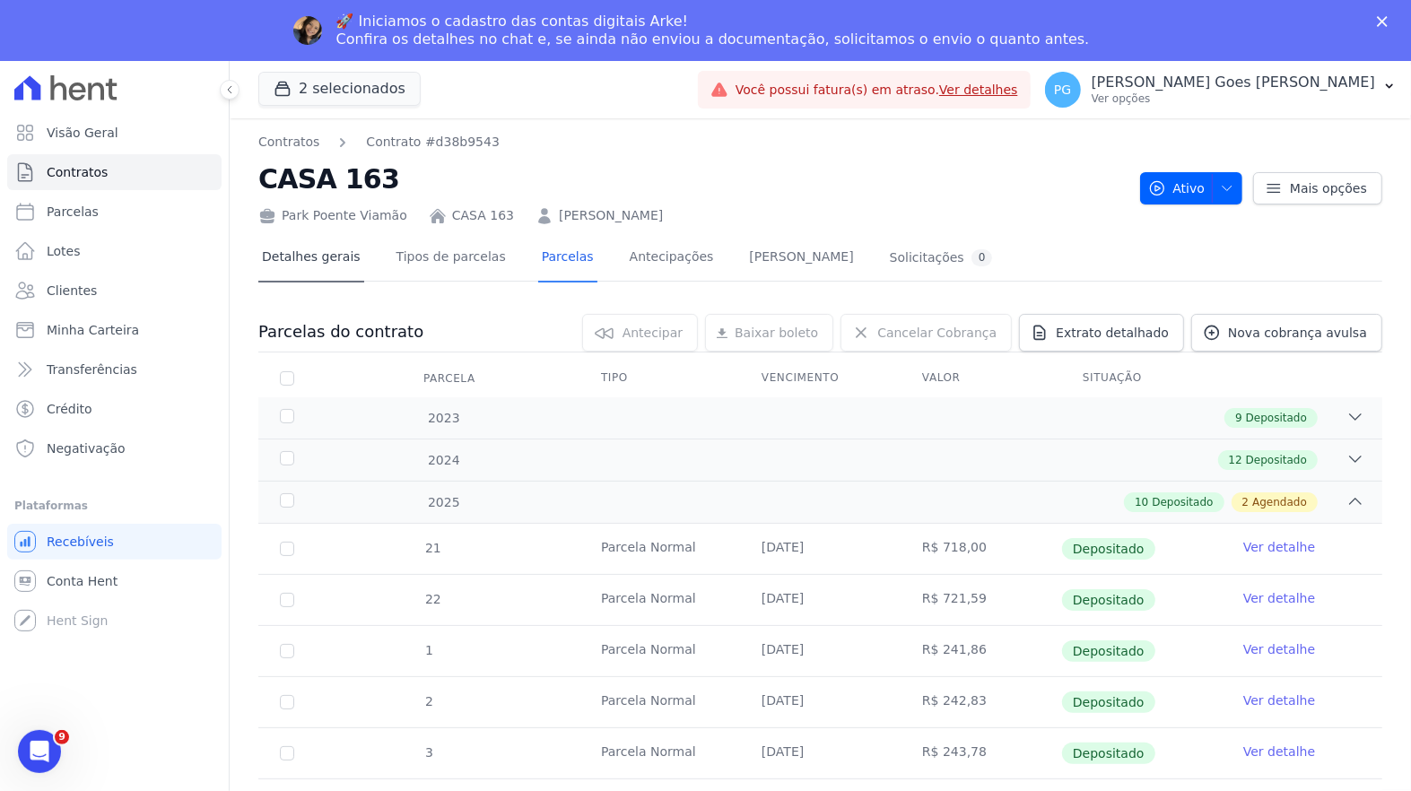
click at [284, 253] on link "Detalhes gerais" at bounding box center [311, 259] width 106 height 48
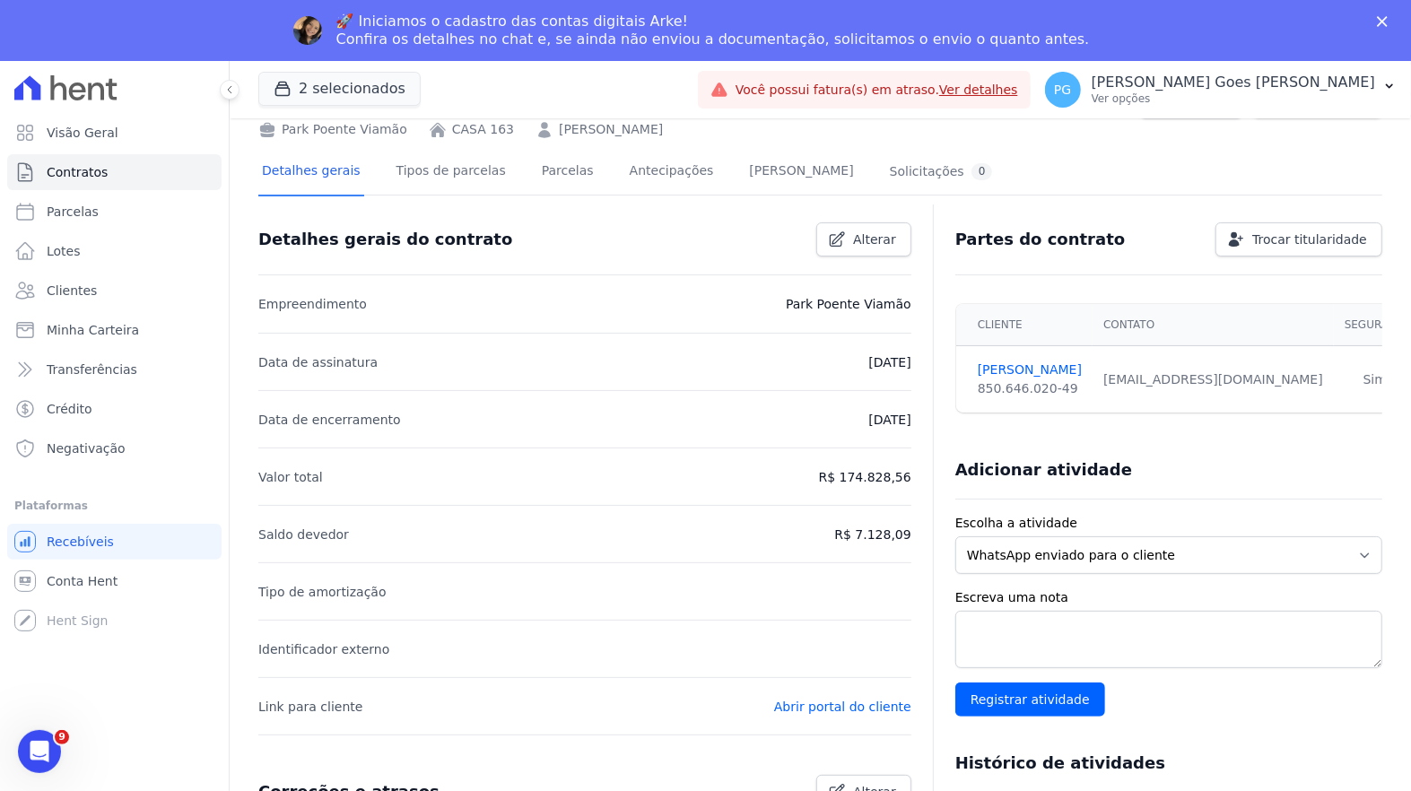
scroll to position [33, 0]
